Goal: Obtain resource: Obtain resource

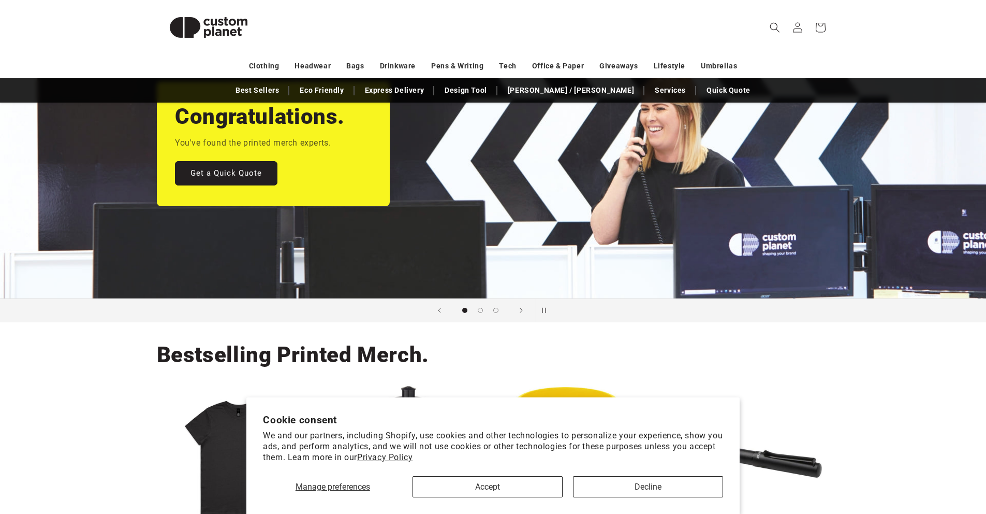
scroll to position [156, 0]
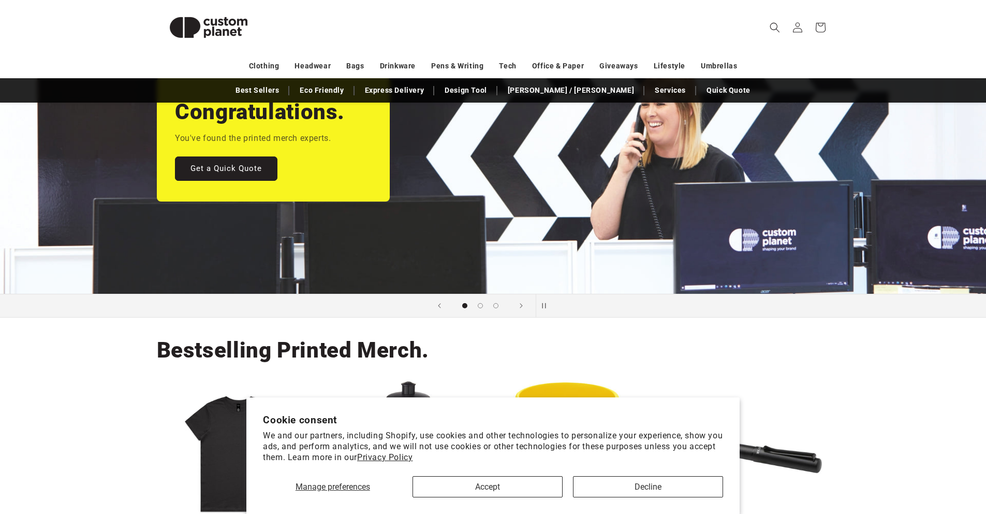
click at [666, 499] on section "Cookie consent We and our partners, including Shopify, use cookies and other te…" at bounding box center [492, 455] width 493 height 116
drag, startPoint x: 648, startPoint y: 489, endPoint x: 641, endPoint y: 487, distance: 6.4
click at [648, 489] on button "Decline" at bounding box center [648, 486] width 150 height 21
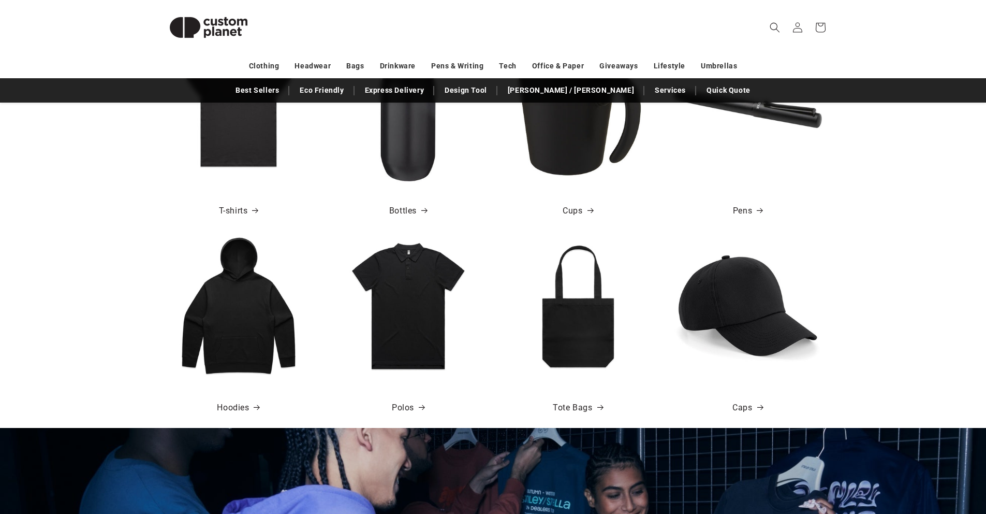
scroll to position [502, 0]
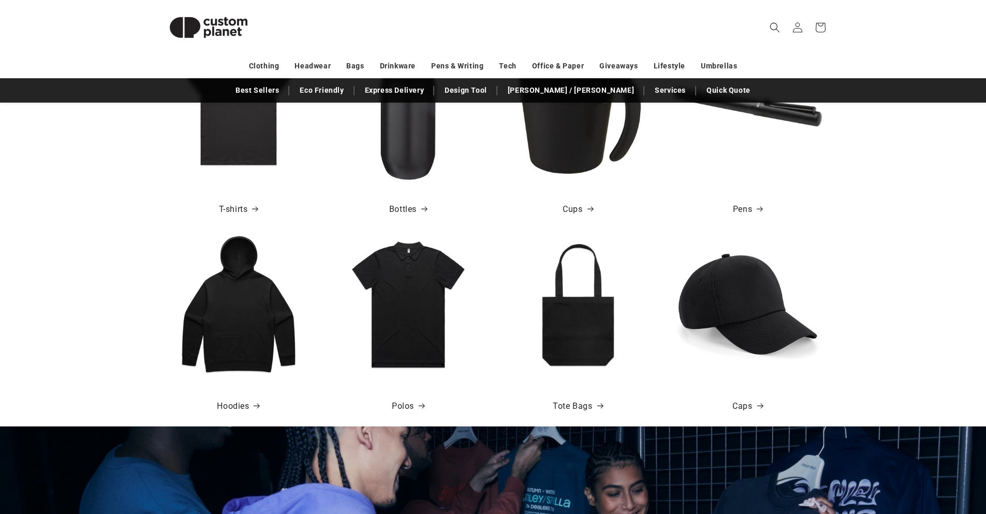
click at [587, 352] on img at bounding box center [578, 304] width 148 height 148
click at [578, 414] on div "Tote Bags" at bounding box center [578, 402] width 164 height 49
click at [583, 408] on link "Tote Bags" at bounding box center [578, 406] width 50 height 15
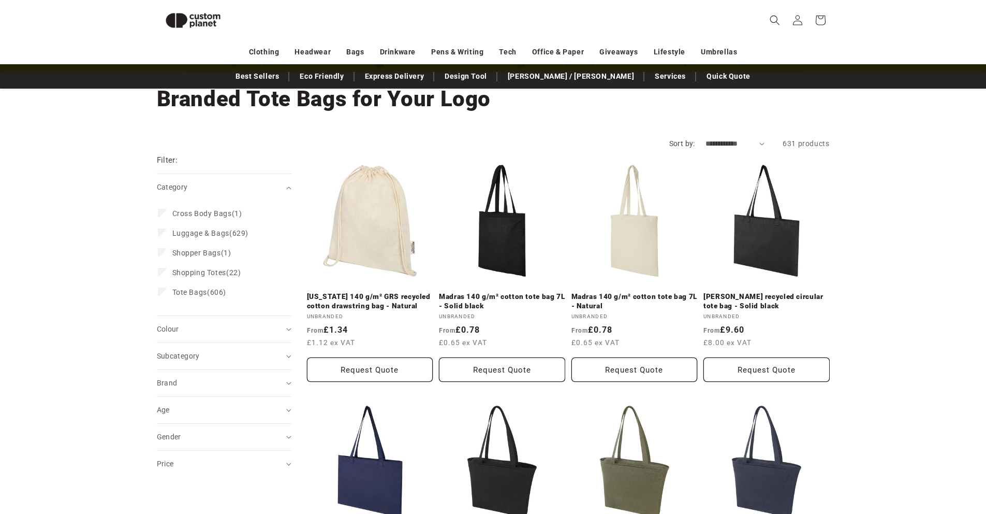
scroll to position [55, 0]
click at [636, 293] on link "Madras 140 g/m² cotton tote bag 7L - Natural" at bounding box center [635, 302] width 126 height 18
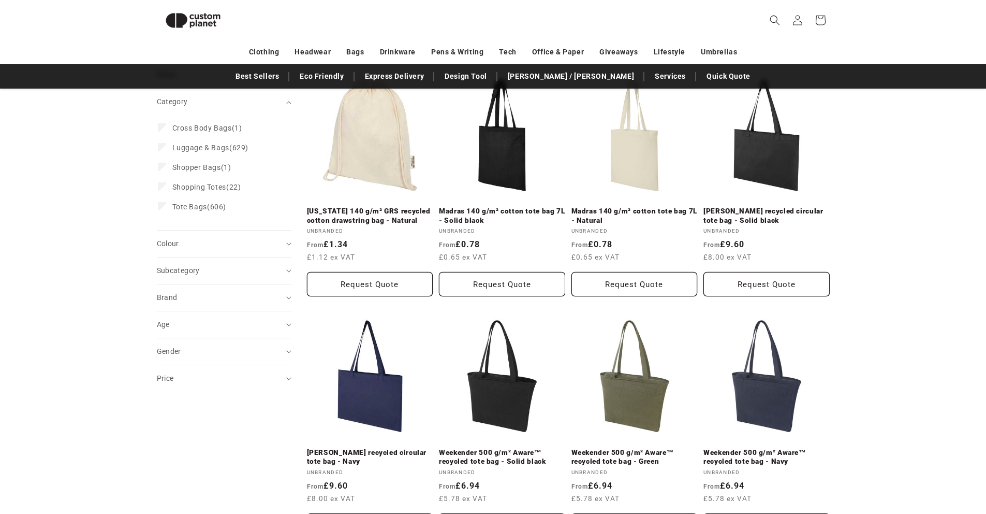
scroll to position [0, 0]
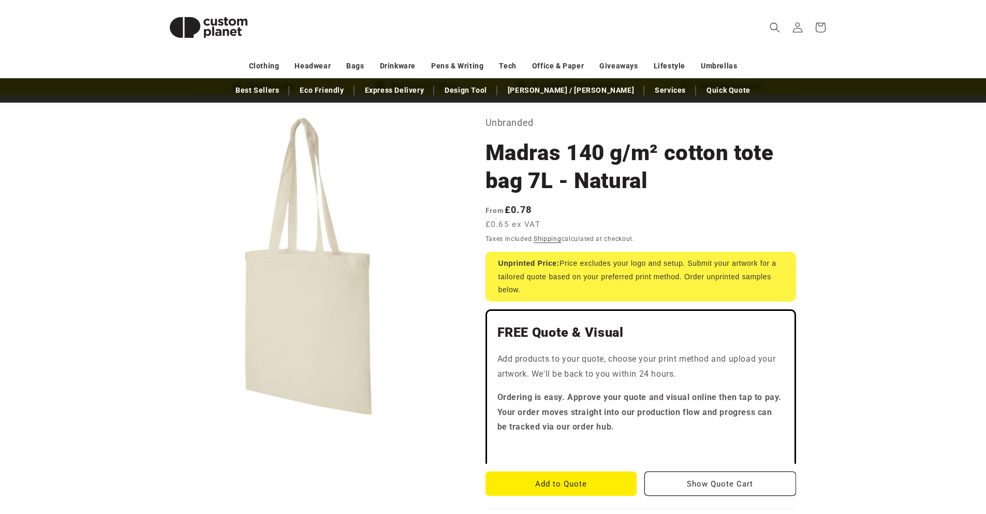
scroll to position [47, 0]
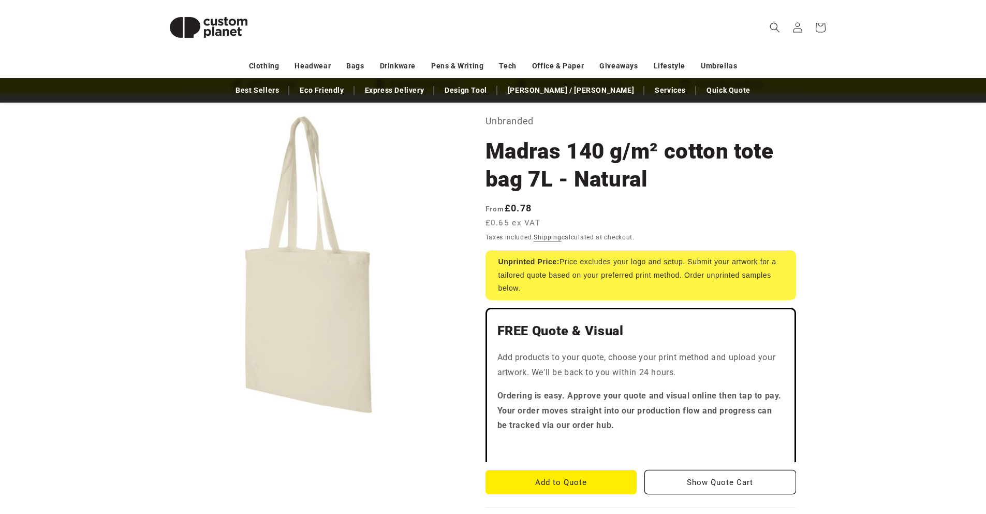
click at [637, 266] on div "Unprinted Price: Price excludes your logo and setup. Submit your artwork for a …" at bounding box center [641, 275] width 311 height 50
click at [580, 262] on div "Unprinted Price: Price excludes your logo and setup. Submit your artwork for a …" at bounding box center [641, 275] width 311 height 50
drag, startPoint x: 571, startPoint y: 261, endPoint x: 730, endPoint y: 262, distance: 158.9
click at [730, 262] on div "Unprinted Price: Price excludes your logo and setup. Submit your artwork for a …" at bounding box center [641, 275] width 311 height 50
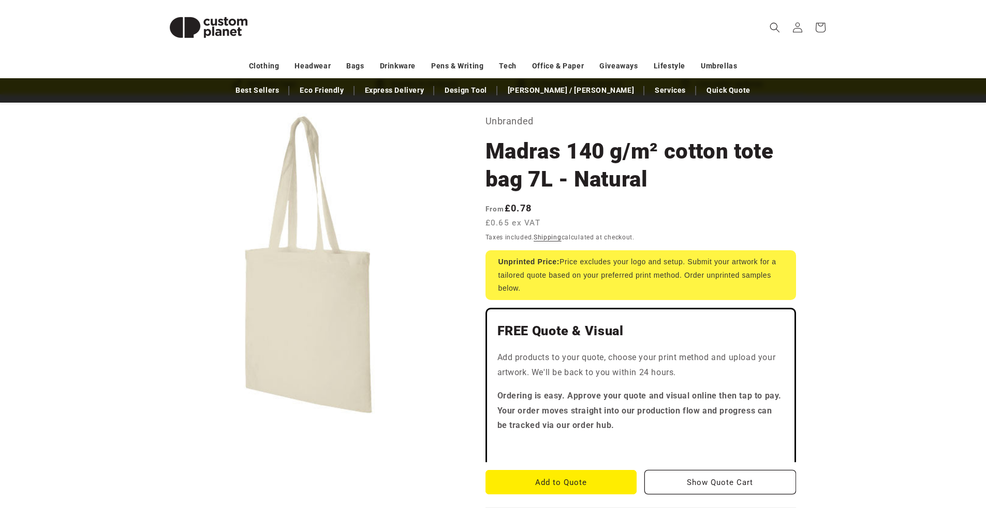
click at [685, 262] on div "Unprinted Price: Price excludes your logo and setup. Submit your artwork for a …" at bounding box center [641, 275] width 311 height 50
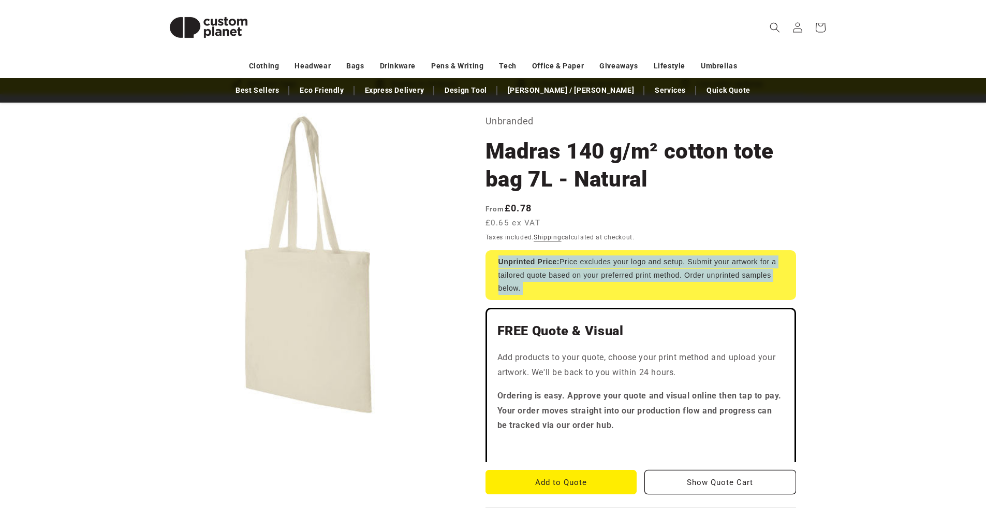
click at [685, 262] on div "Unprinted Price: Price excludes your logo and setup. Submit your artwork for a …" at bounding box center [641, 275] width 311 height 50
click at [712, 264] on div "Unprinted Price: Price excludes your logo and setup. Submit your artwork for a …" at bounding box center [641, 275] width 311 height 50
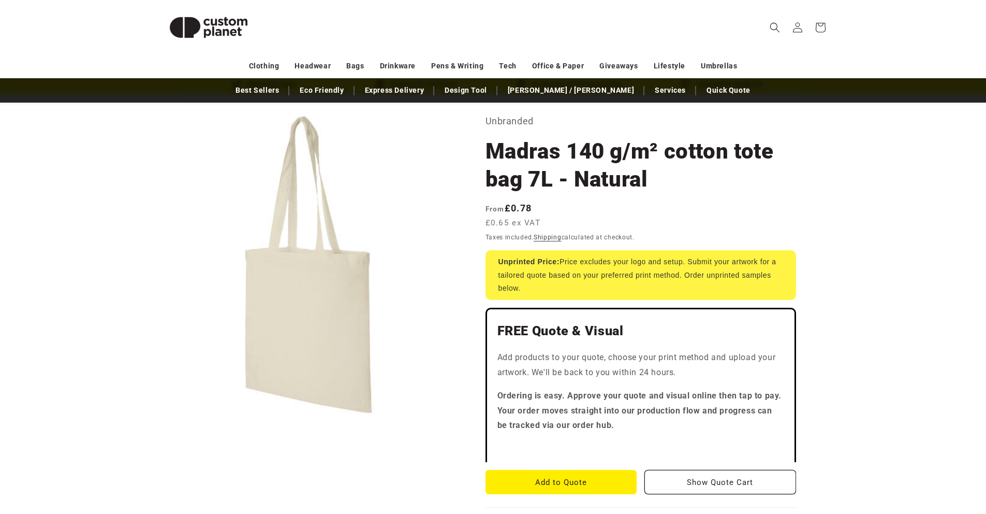
click at [542, 273] on div "Unprinted Price: Price excludes your logo and setup. Submit your artwork for a …" at bounding box center [641, 275] width 311 height 50
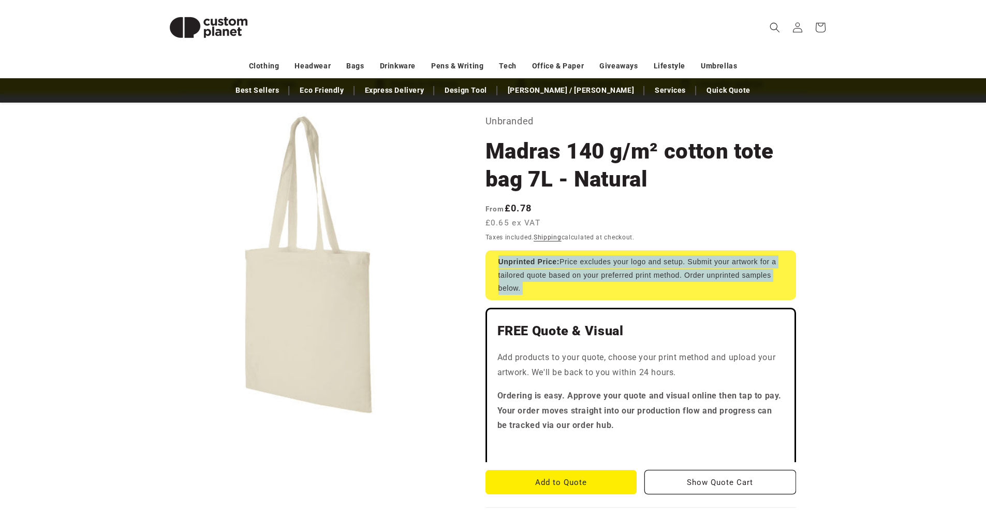
click at [542, 273] on div "Unprinted Price: Price excludes your logo and setup. Submit your artwork for a …" at bounding box center [641, 275] width 311 height 50
click at [582, 275] on div "Unprinted Price: Price excludes your logo and setup. Submit your artwork for a …" at bounding box center [641, 275] width 311 height 50
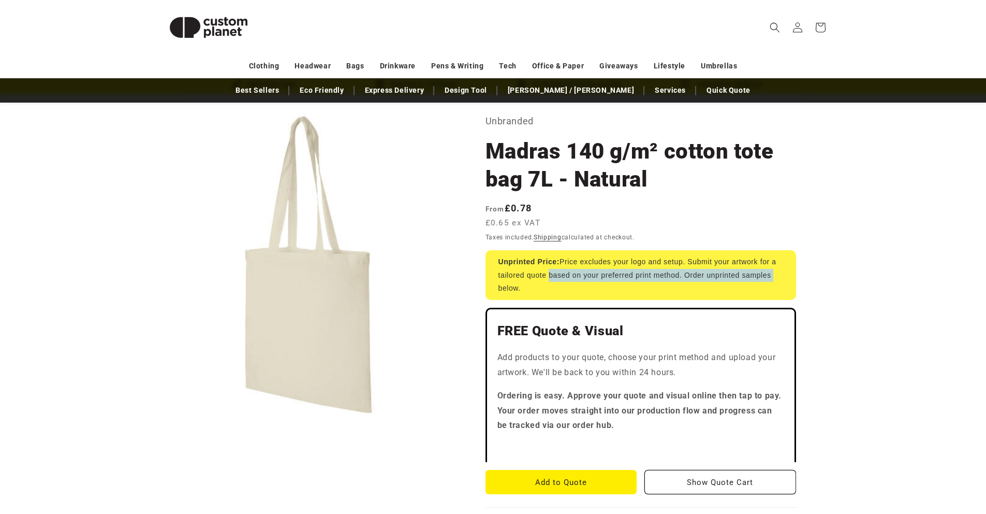
drag, startPoint x: 546, startPoint y: 275, endPoint x: 777, endPoint y: 277, distance: 230.9
click at [777, 277] on div "Unprinted Price: Price excludes your logo and setup. Submit your artwork for a …" at bounding box center [641, 275] width 311 height 50
click at [633, 275] on div "Unprinted Price: Price excludes your logo and setup. Submit your artwork for a …" at bounding box center [641, 275] width 311 height 50
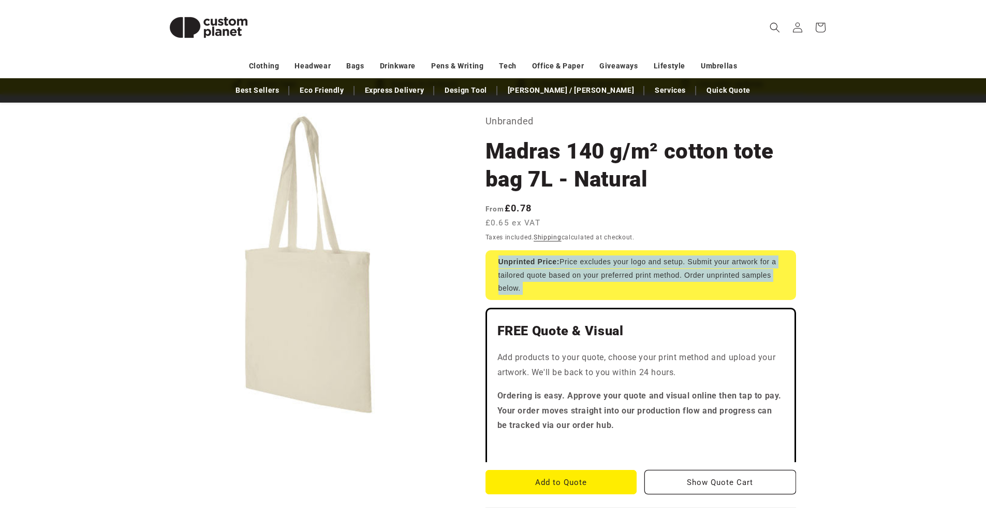
click at [633, 275] on div "Unprinted Price: Price excludes your logo and setup. Submit your artwork for a …" at bounding box center [641, 275] width 311 height 50
click at [574, 274] on div "Unprinted Price: Price excludes your logo and setup. Submit your artwork for a …" at bounding box center [641, 275] width 311 height 50
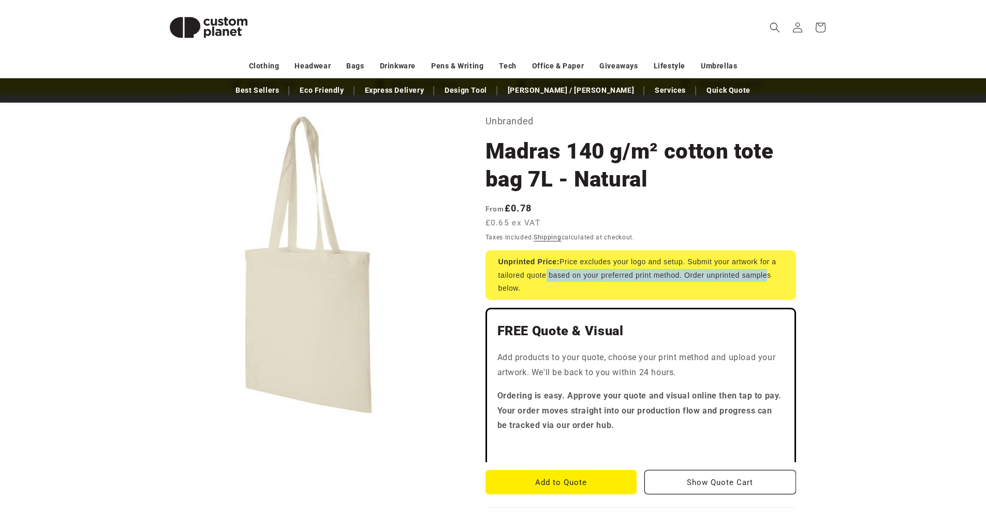
drag, startPoint x: 543, startPoint y: 276, endPoint x: 763, endPoint y: 276, distance: 220.5
click at [763, 276] on div "Unprinted Price: Price excludes your logo and setup. Submit your artwork for a …" at bounding box center [641, 275] width 311 height 50
click at [655, 274] on div "Unprinted Price: Price excludes your logo and setup. Submit your artwork for a …" at bounding box center [641, 275] width 311 height 50
drag, startPoint x: 600, startPoint y: 275, endPoint x: 727, endPoint y: 277, distance: 127.9
click at [727, 277] on div "Unprinted Price: Price excludes your logo and setup. Submit your artwork for a …" at bounding box center [641, 275] width 311 height 50
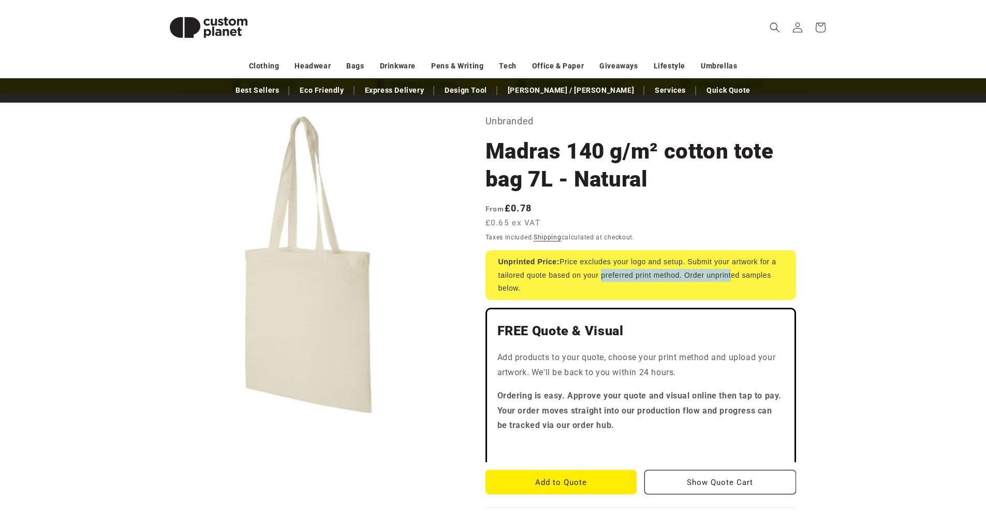
click at [727, 277] on div "Unprinted Price: Price excludes your logo and setup. Submit your artwork for a …" at bounding box center [641, 275] width 311 height 50
click at [673, 276] on div "Unprinted Price: Price excludes your logo and setup. Submit your artwork for a …" at bounding box center [641, 275] width 311 height 50
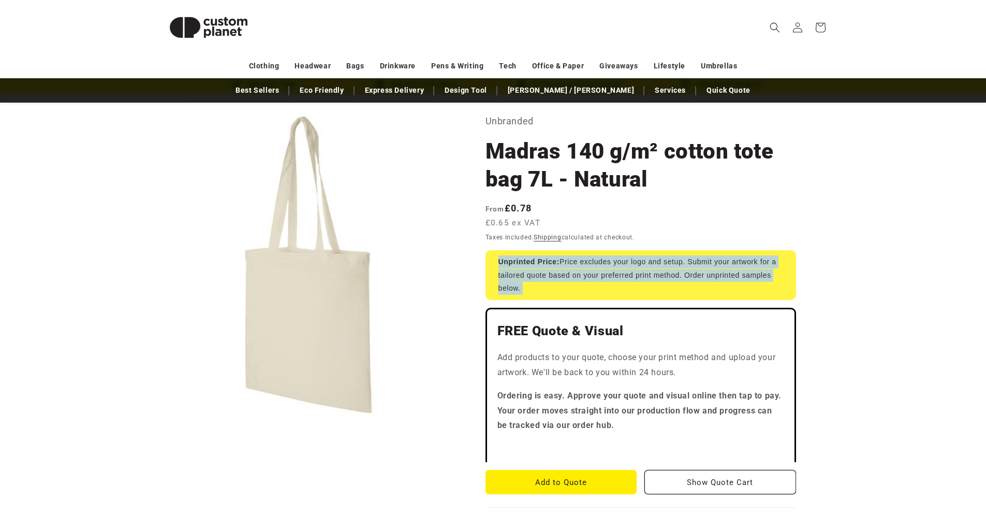
click at [673, 276] on div "Unprinted Price: Price excludes your logo and setup. Submit your artwork for a …" at bounding box center [641, 275] width 311 height 50
click at [628, 275] on div "Unprinted Price: Price excludes your logo and setup. Submit your artwork for a …" at bounding box center [641, 275] width 311 height 50
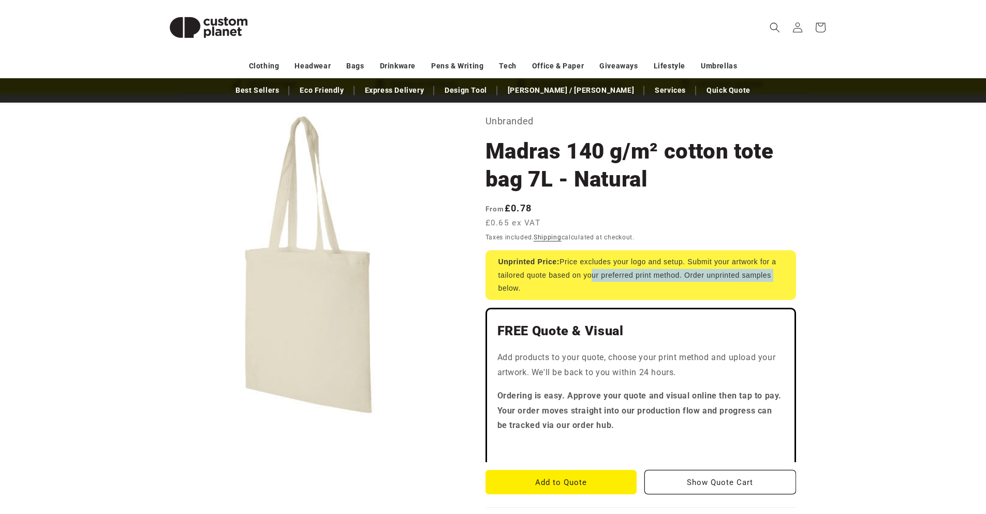
drag, startPoint x: 589, startPoint y: 274, endPoint x: 785, endPoint y: 276, distance: 196.7
click at [785, 276] on div "Unprinted Price: Price excludes your logo and setup. Submit your artwork for a …" at bounding box center [641, 275] width 311 height 50
click at [704, 272] on div "Unprinted Price: Price excludes your logo and setup. Submit your artwork for a …" at bounding box center [641, 275] width 311 height 50
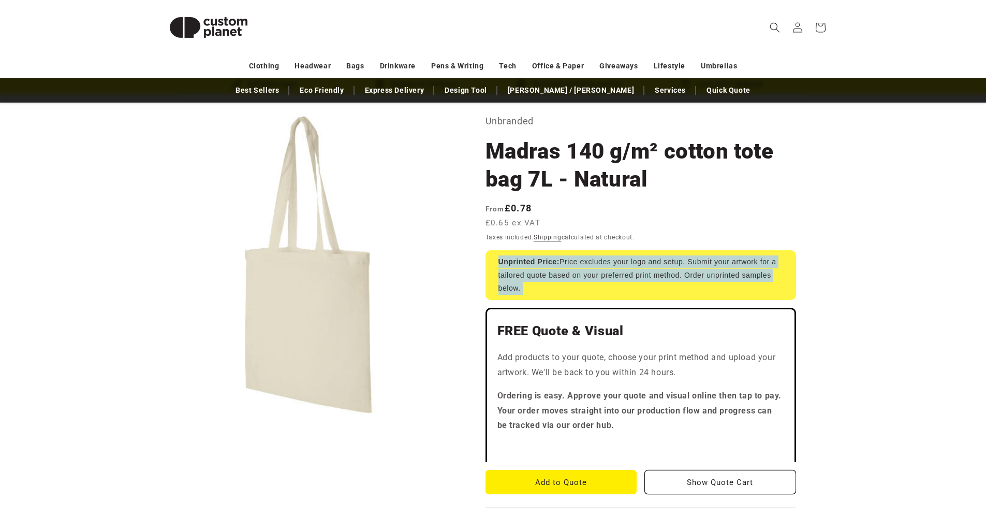
click at [704, 272] on div "Unprinted Price: Price excludes your logo and setup. Submit your artwork for a …" at bounding box center [641, 275] width 311 height 50
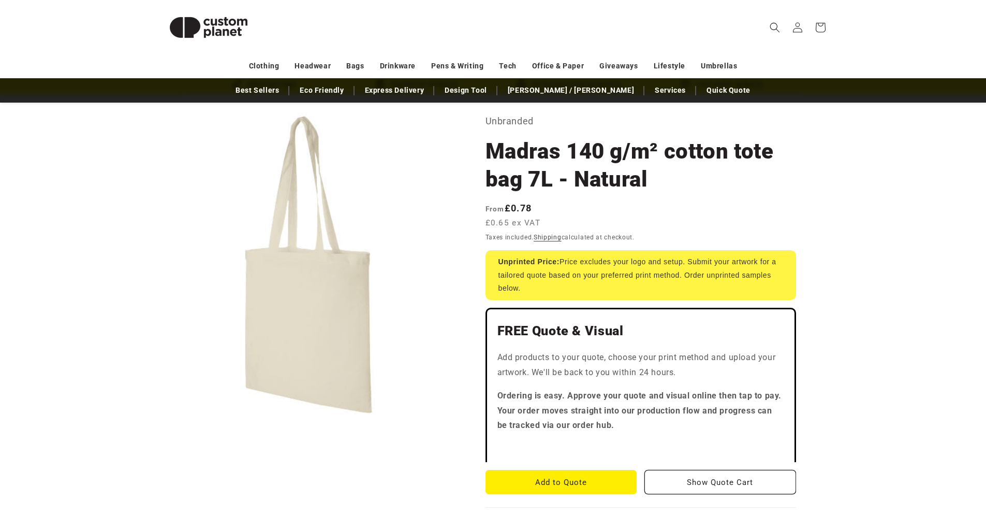
click at [661, 273] on div "Unprinted Price: Price excludes your logo and setup. Submit your artwork for a …" at bounding box center [641, 275] width 311 height 50
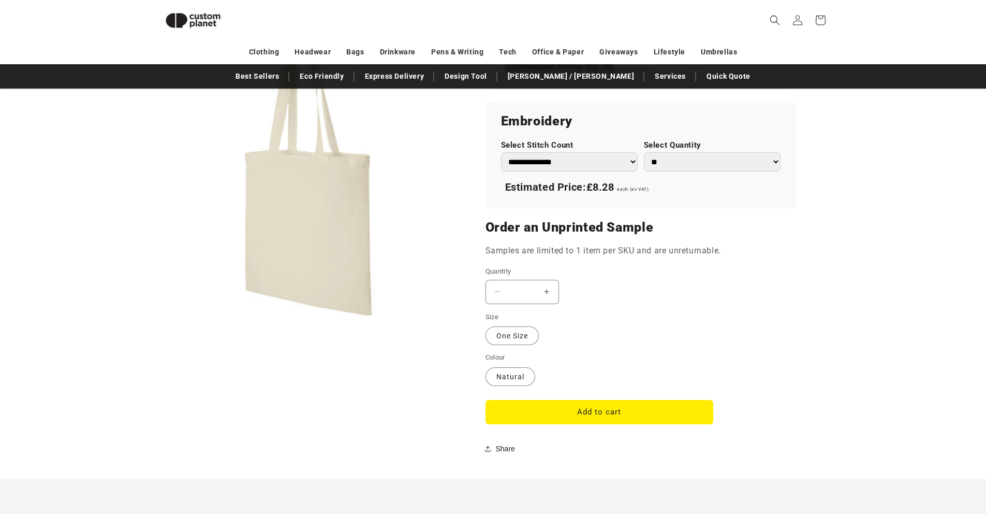
scroll to position [679, 0]
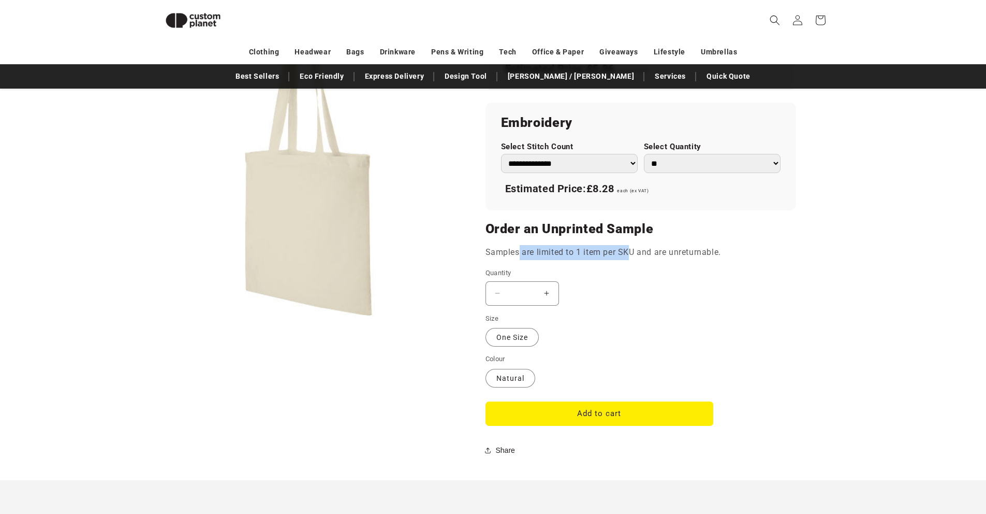
drag, startPoint x: 519, startPoint y: 253, endPoint x: 629, endPoint y: 254, distance: 109.8
click at [629, 254] on p "Samples are limited to 1 item per SKU and are unreturnable." at bounding box center [641, 252] width 311 height 15
click at [694, 254] on p "Samples are limited to 1 item per SKU and are unreturnable." at bounding box center [641, 252] width 311 height 15
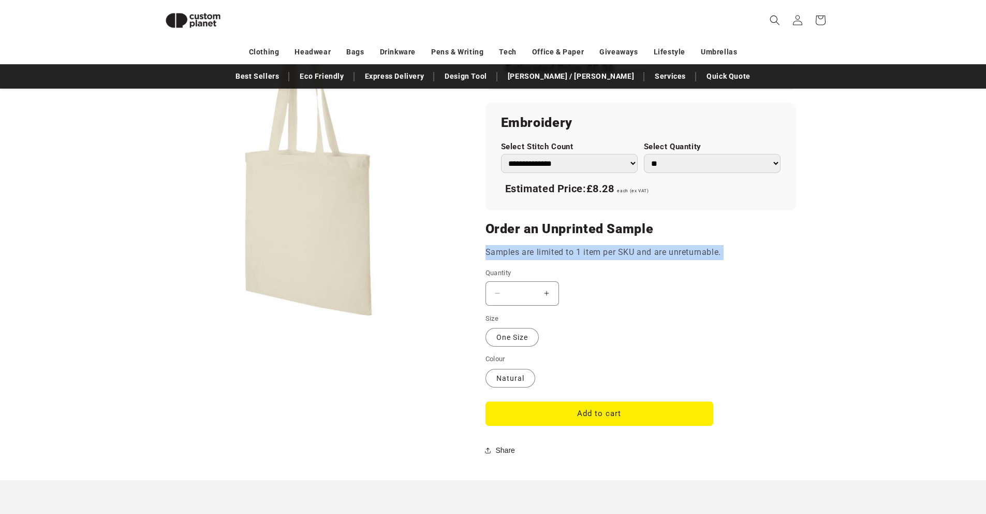
click at [694, 254] on p "Samples are limited to 1 item per SKU and are unreturnable." at bounding box center [641, 252] width 311 height 15
click at [621, 253] on p "Samples are limited to 1 item per SKU and are unreturnable." at bounding box center [641, 252] width 311 height 15
drag, startPoint x: 577, startPoint y: 253, endPoint x: 744, endPoint y: 255, distance: 167.2
click at [744, 255] on p "Samples are limited to 1 item per SKU and are unreturnable." at bounding box center [641, 252] width 311 height 15
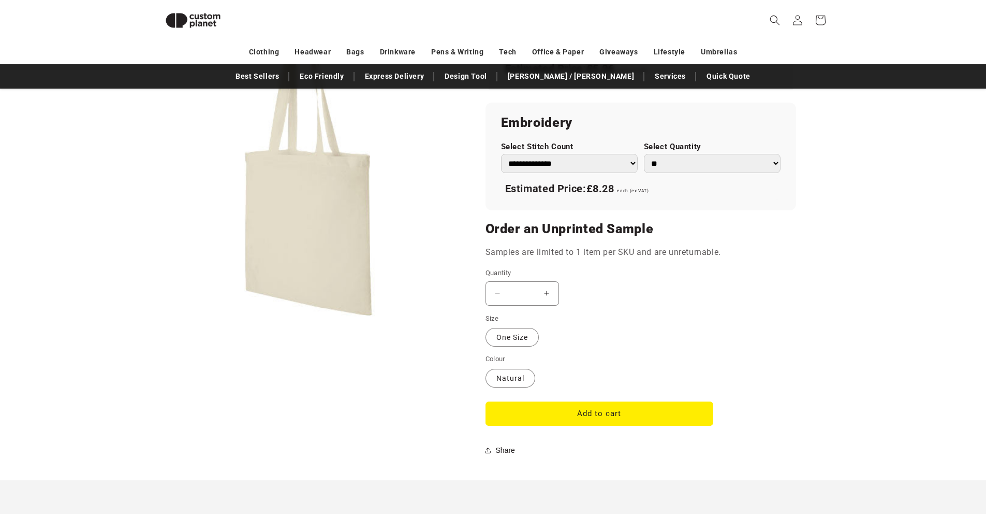
click at [667, 251] on p "Samples are limited to 1 item per SKU and are unreturnable." at bounding box center [641, 252] width 311 height 15
click at [529, 252] on p "Samples are limited to 1 item per SKU and are unreturnable." at bounding box center [641, 252] width 311 height 15
drag, startPoint x: 507, startPoint y: 252, endPoint x: 649, endPoint y: 252, distance: 141.3
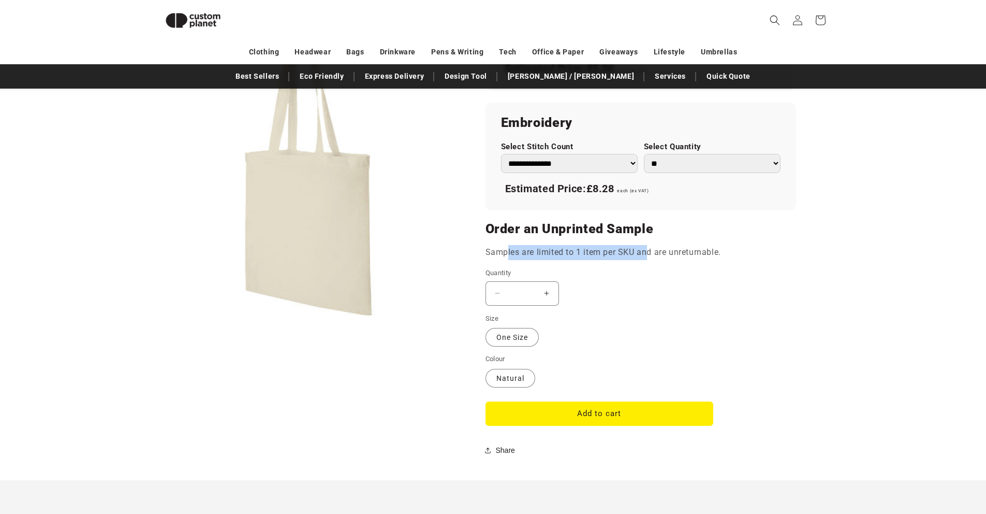
click at [649, 252] on p "Samples are limited to 1 item per SKU and are unreturnable." at bounding box center [641, 252] width 311 height 15
click at [702, 254] on p "Samples are limited to 1 item per SKU and are unreturnable." at bounding box center [641, 252] width 311 height 15
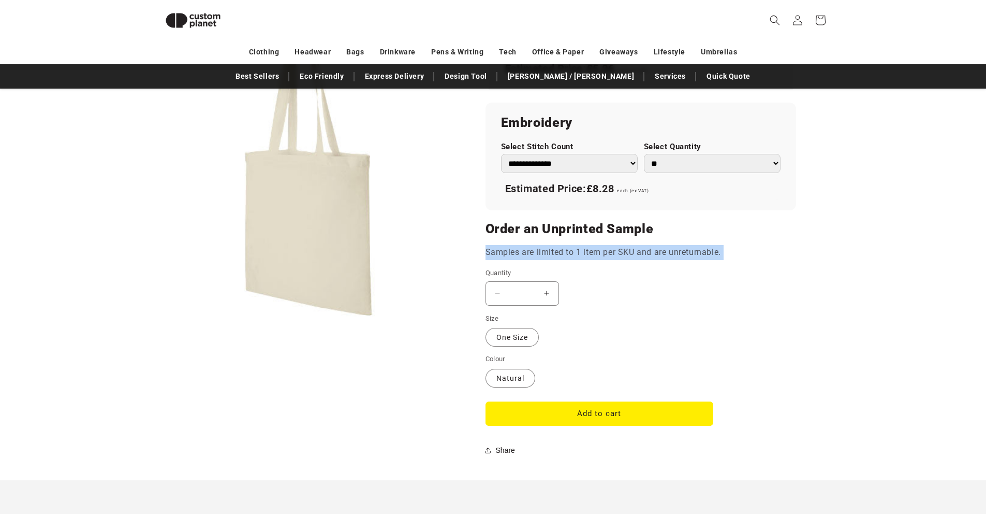
click at [664, 255] on p "Samples are limited to 1 item per SKU and are unreturnable." at bounding box center [641, 252] width 311 height 15
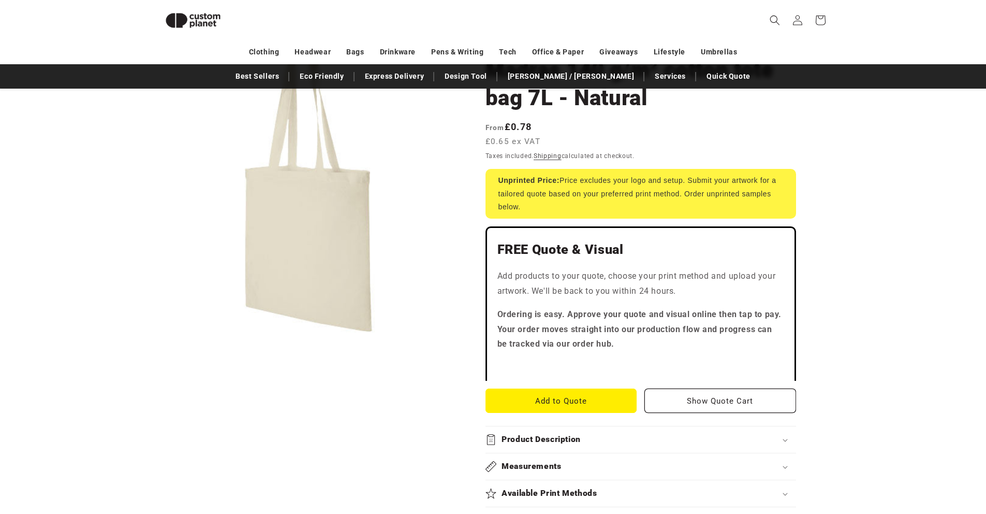
scroll to position [0, 0]
